Goal: Task Accomplishment & Management: Manage account settings

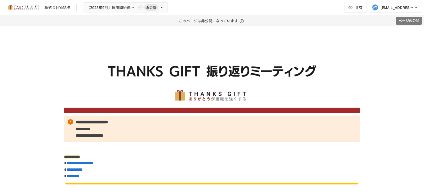
click at [396, 18] on button "ページの公開" at bounding box center [409, 21] width 26 height 8
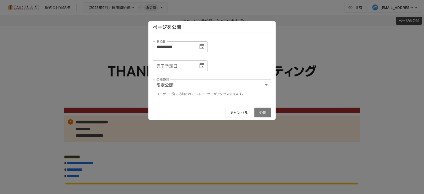
click at [269, 113] on button "公開" at bounding box center [262, 113] width 17 height 10
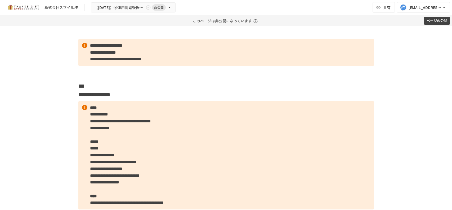
click at [113, 20] on div "このページは非公開になっています" at bounding box center [226, 20] width 448 height 11
